Goal: Communication & Community: Ask a question

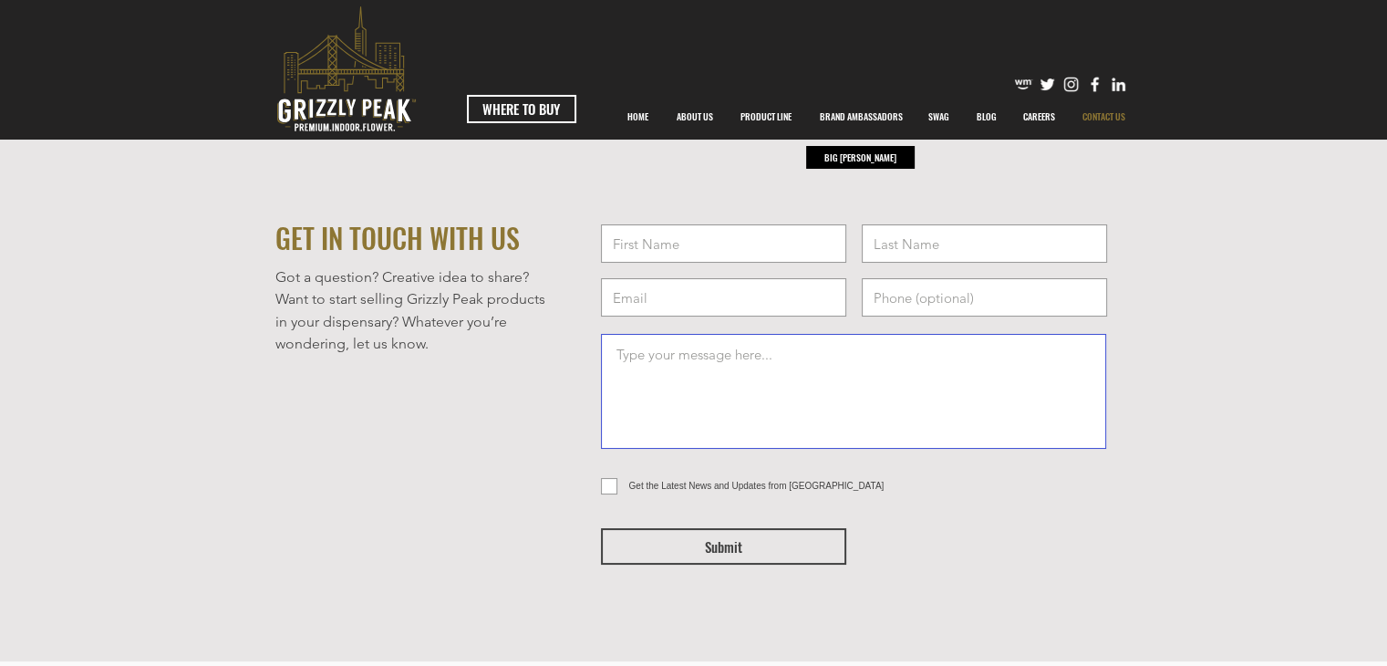
click at [698, 383] on textarea at bounding box center [853, 391] width 505 height 115
paste textarea "Hi team, Sorry to keep messaging your contact form here. Is there somebody I ca…"
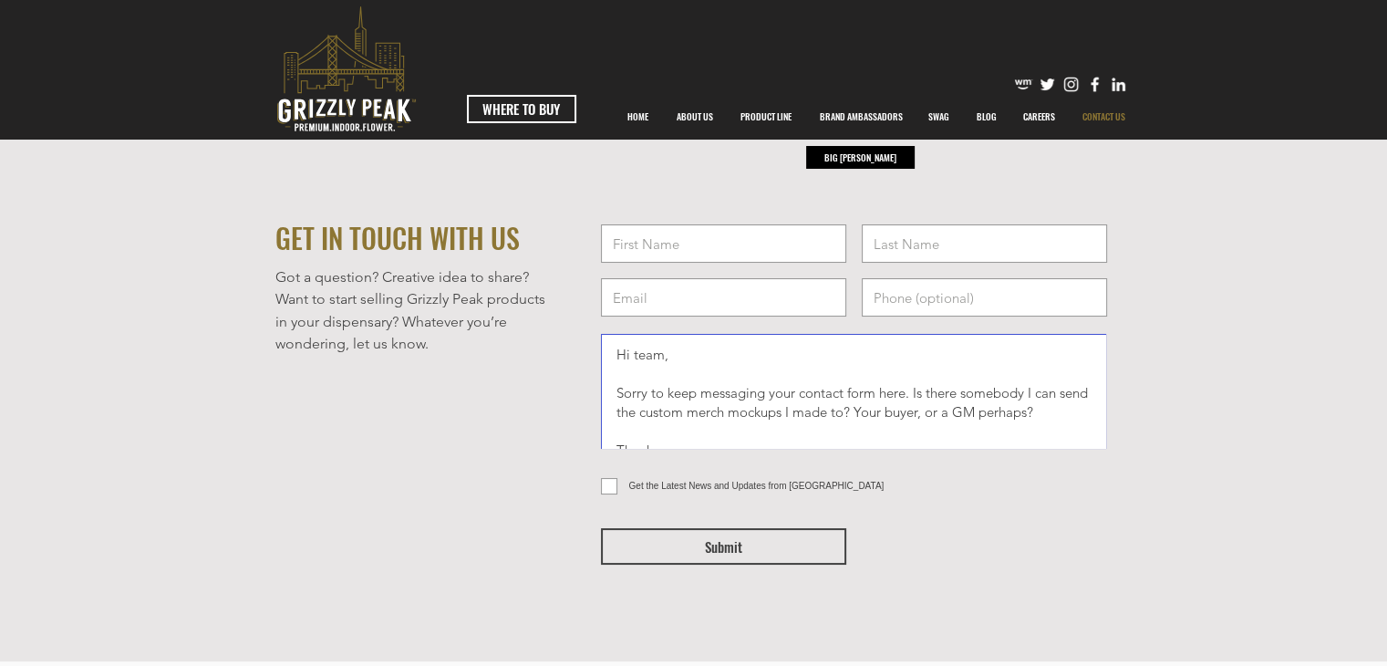
scroll to position [29, 0]
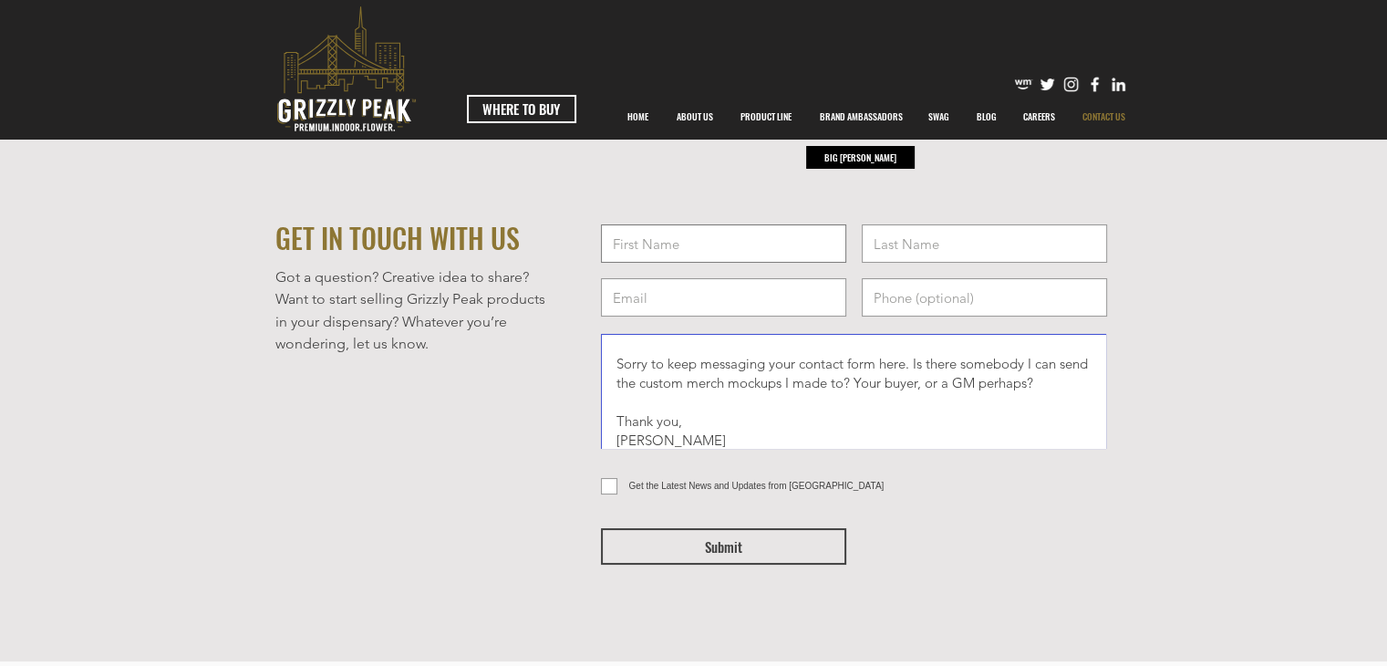
type textarea "Hi team, Sorry to keep messaging your contact form here. Is there somebody I ca…"
click at [708, 243] on input "text" at bounding box center [723, 243] width 245 height 38
type input "[PERSON_NAME]"
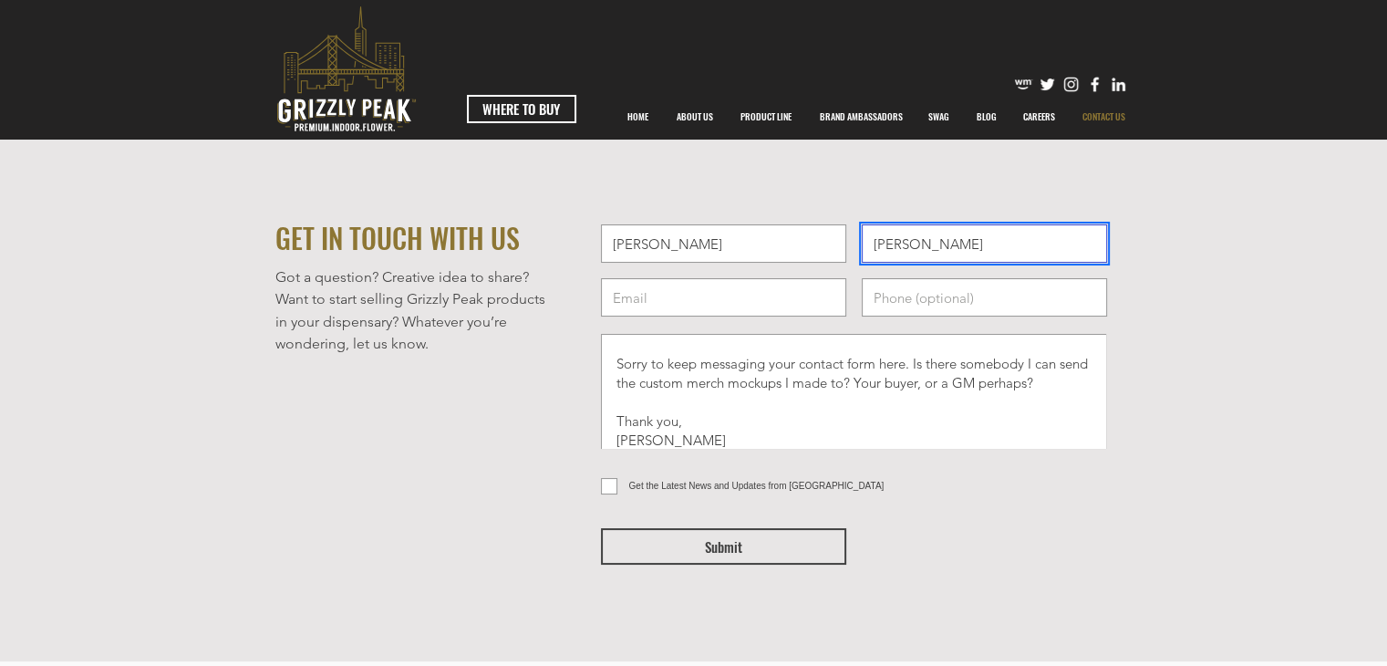
type input "[PERSON_NAME]"
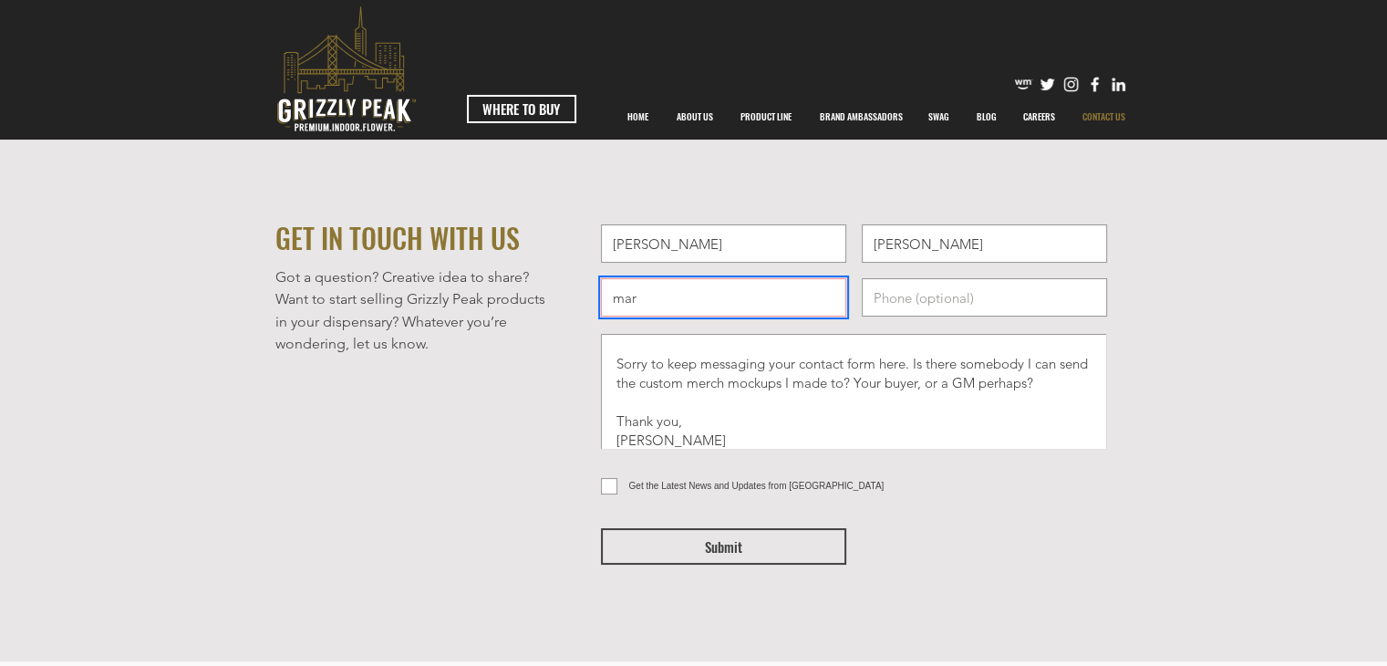
drag, startPoint x: 742, startPoint y: 307, endPoint x: 350, endPoint y: 307, distance: 392.1
click at [350, 307] on div "GET IN TOUCH WITH US Got a question? Creative idea to share? Want to start sell…" at bounding box center [693, 663] width 1387 height 1047
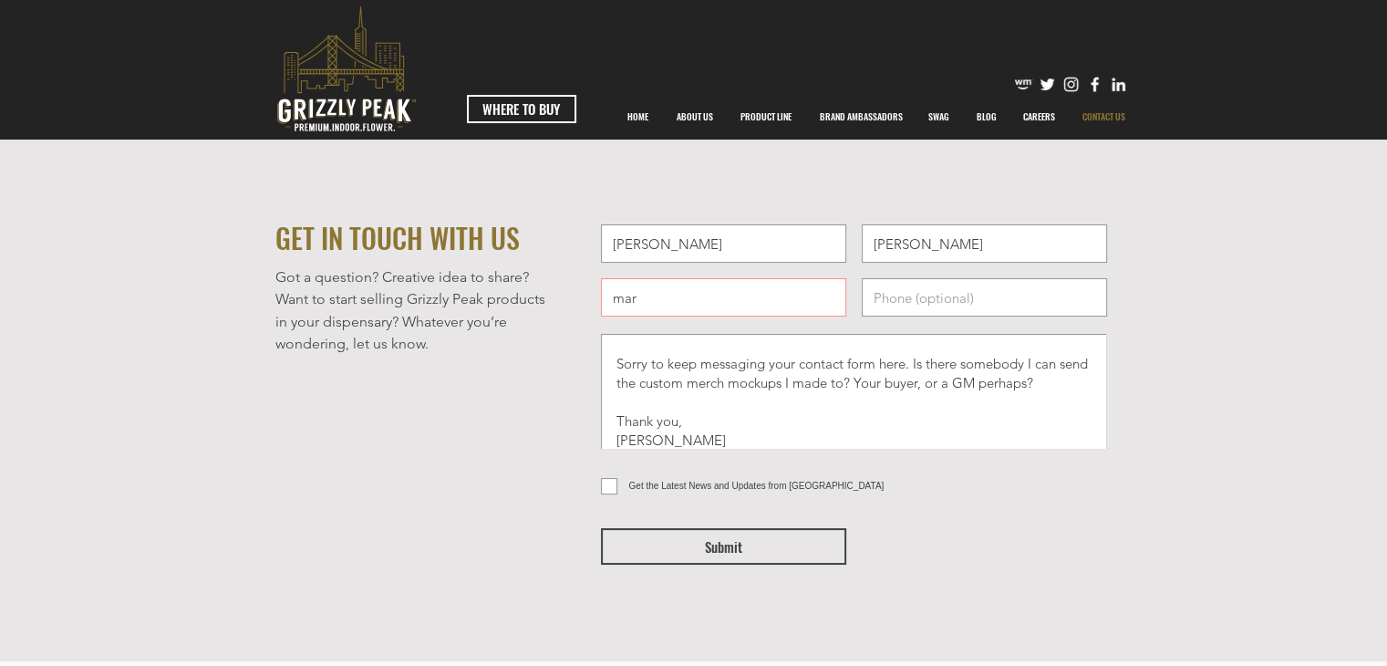
paste input "[EMAIL_ADDRESS][DOMAIN_NAME]"
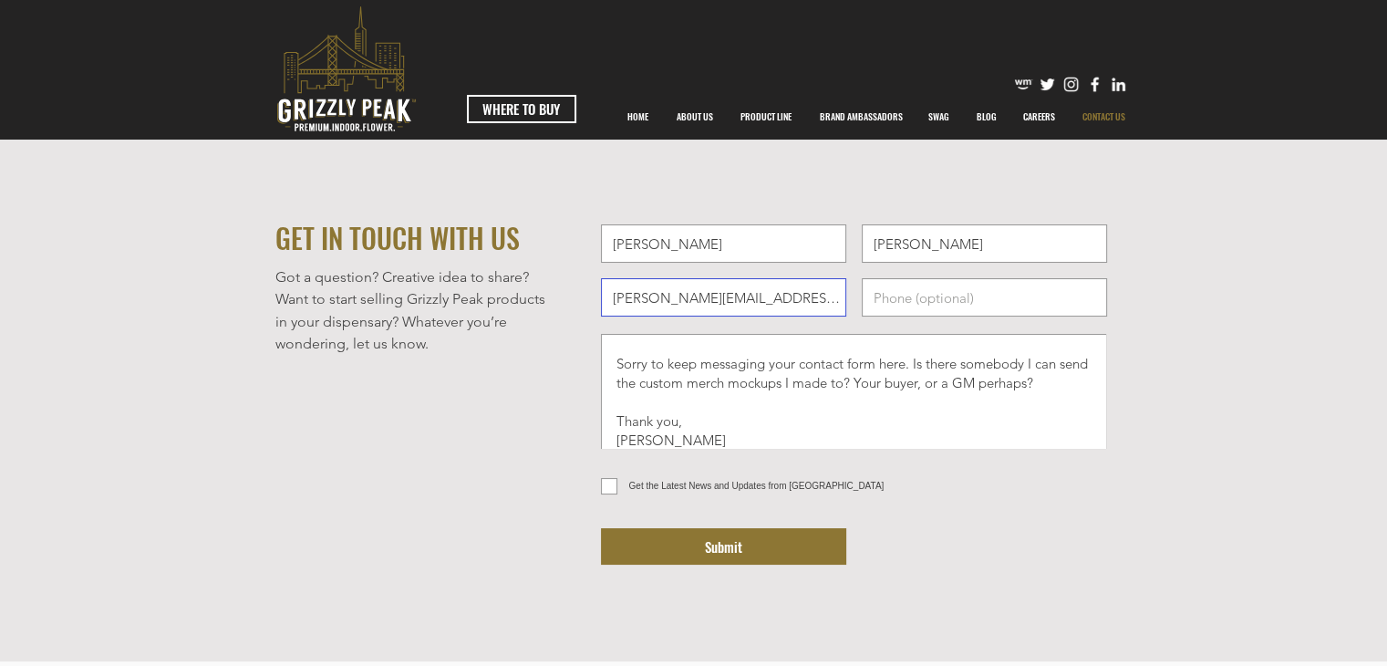
type input "[PERSON_NAME][EMAIL_ADDRESS][DOMAIN_NAME]"
click at [748, 543] on button "Submit" at bounding box center [723, 546] width 245 height 36
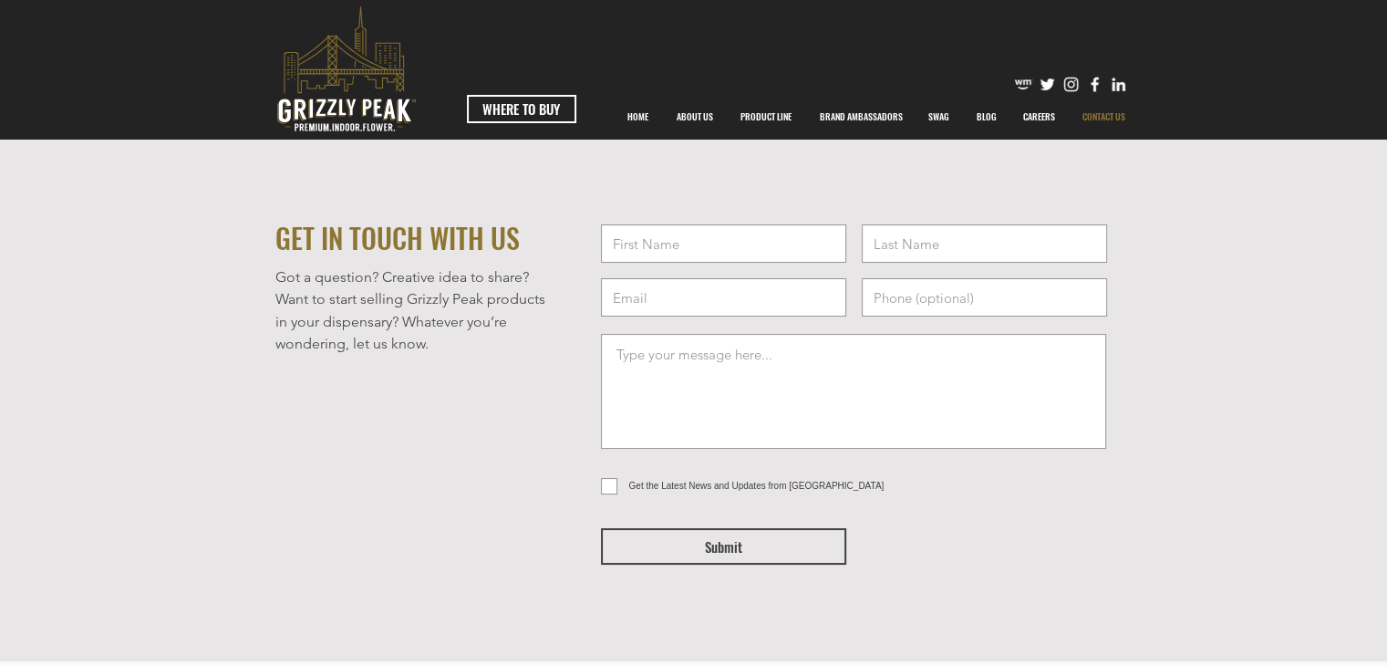
scroll to position [0, 0]
